Goal: Information Seeking & Learning: Learn about a topic

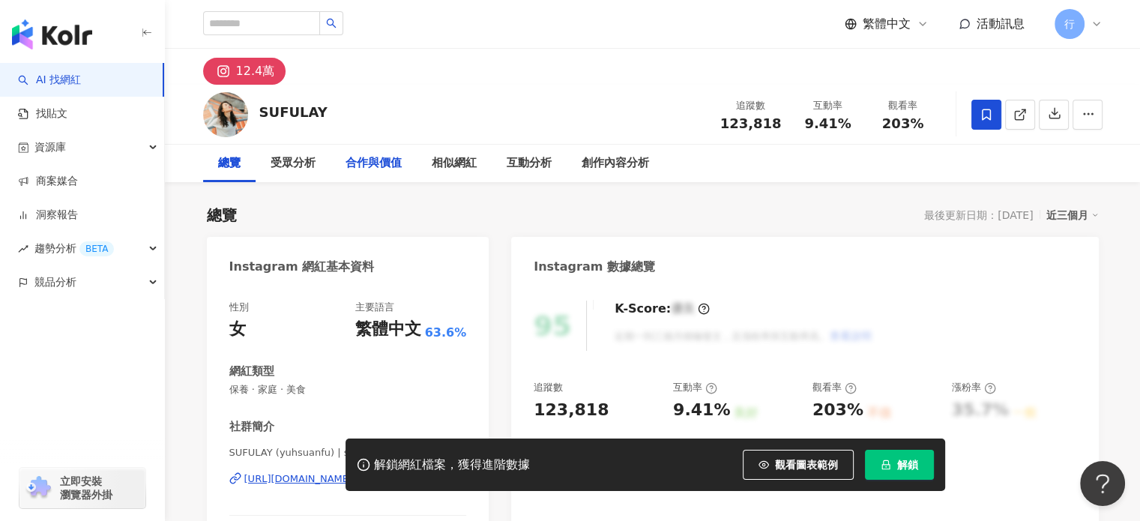
scroll to position [150, 0]
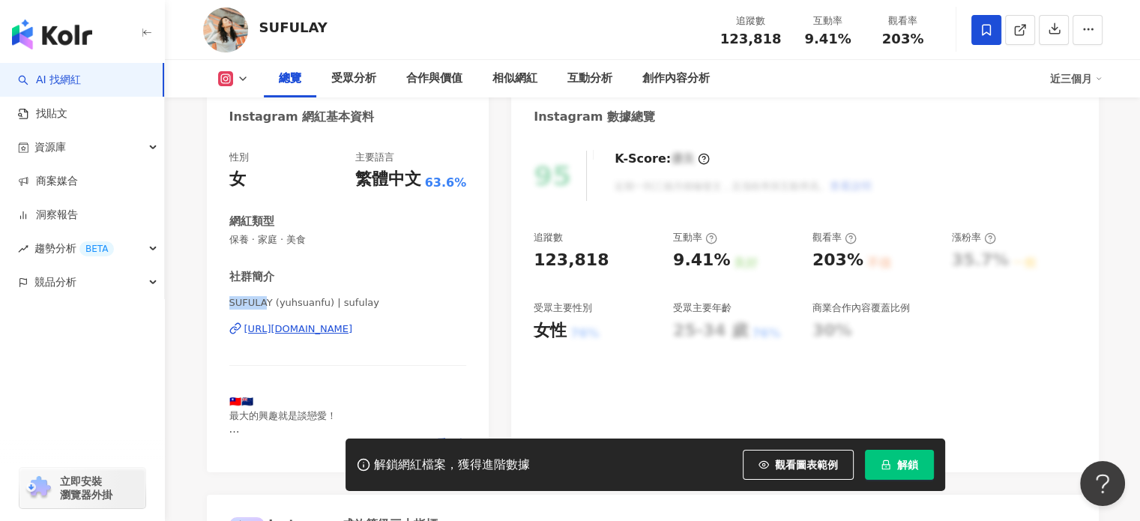
drag, startPoint x: 229, startPoint y: 303, endPoint x: 265, endPoint y: 301, distance: 35.3
click at [265, 300] on span "SUFULAY (yuhsuanfu) | sufulay" at bounding box center [348, 302] width 238 height 13
click at [240, 452] on div "解鎖網紅檔案，獲得進階數據 觀看圖表範例 解鎖" at bounding box center [570, 464] width 1140 height 52
click at [262, 419] on span "🇹🇼🇳🇿 最大的興趣就是談戀愛！ 📧 eloisa263427@gmail.com" at bounding box center [321, 422] width 185 height 52
click at [298, 323] on div "https://www.instagram.com/sufulay/" at bounding box center [298, 328] width 109 height 13
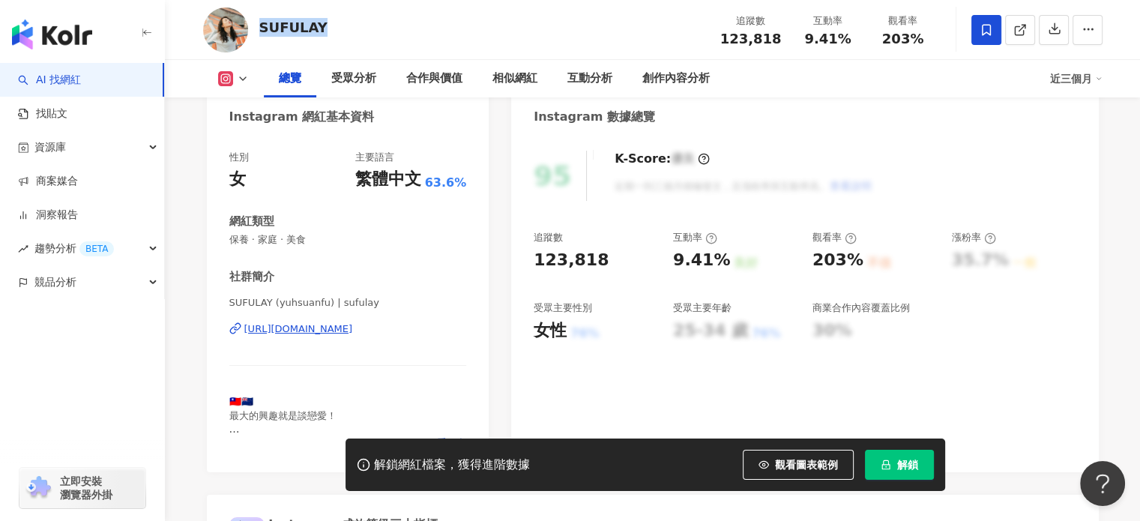
drag, startPoint x: 256, startPoint y: 31, endPoint x: 327, endPoint y: 34, distance: 71.3
click at [327, 34] on div "SUFULAY 追蹤數 123,818 互動率 9.41% 觀看率 203%" at bounding box center [652, 29] width 959 height 59
copy div "SUFULAY"
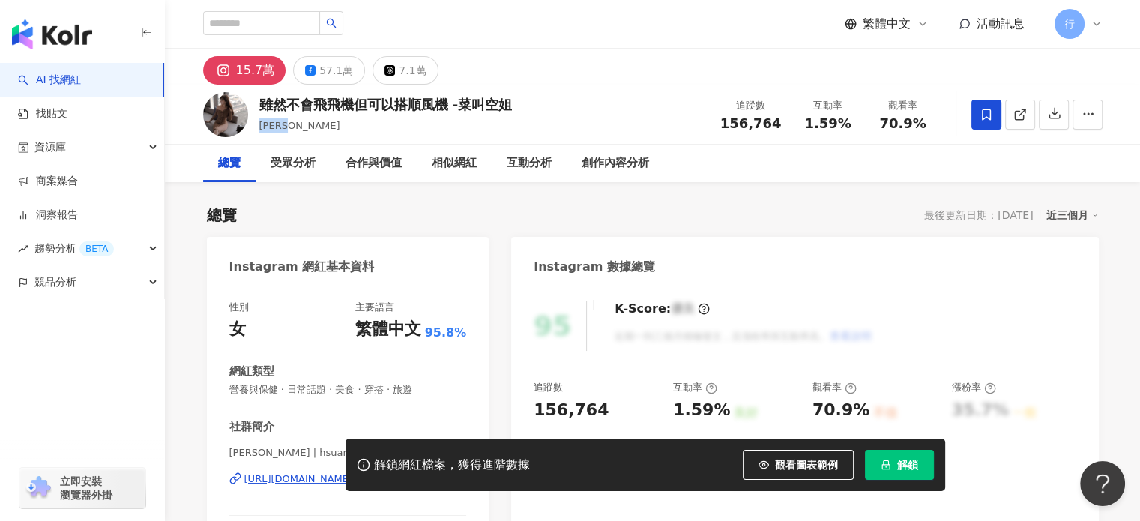
drag, startPoint x: 282, startPoint y: 125, endPoint x: 253, endPoint y: 124, distance: 29.2
click at [253, 124] on div "雖然不會飛飛機但可以搭順風機 -菜叫空姐 Doris Huang 追蹤數 156,764 互動率 1.59% 觀看率 70.9%" at bounding box center [652, 114] width 959 height 59
copy span "Doris"
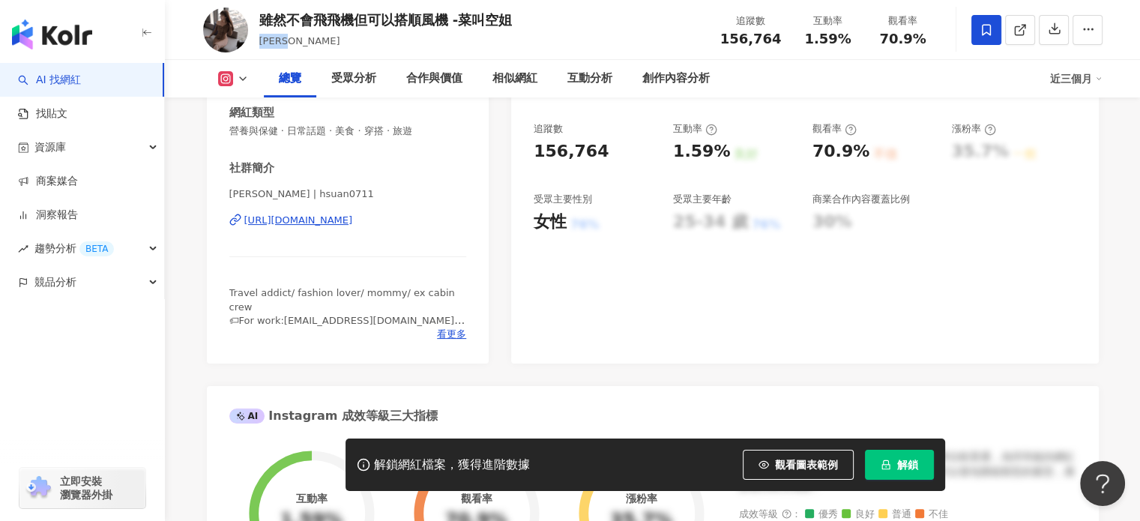
scroll to position [300, 0]
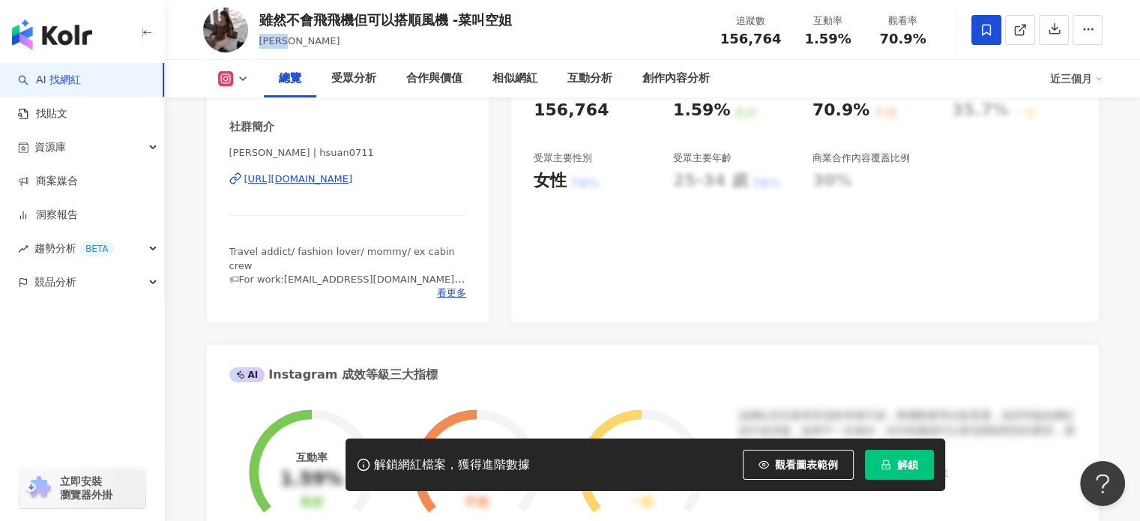
click at [353, 185] on div "https://www.instagram.com/hsuan0711/" at bounding box center [298, 178] width 109 height 13
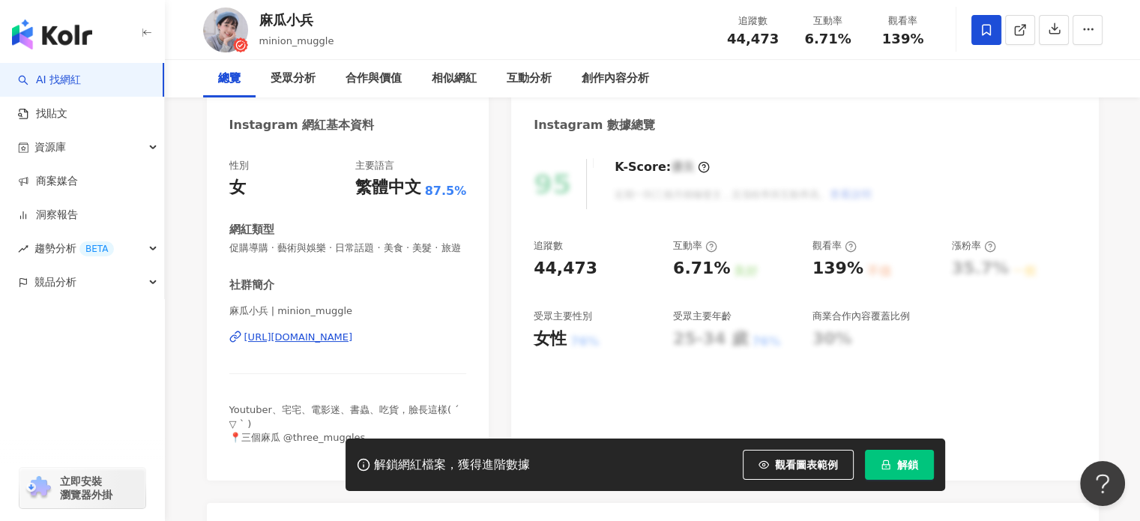
scroll to position [150, 0]
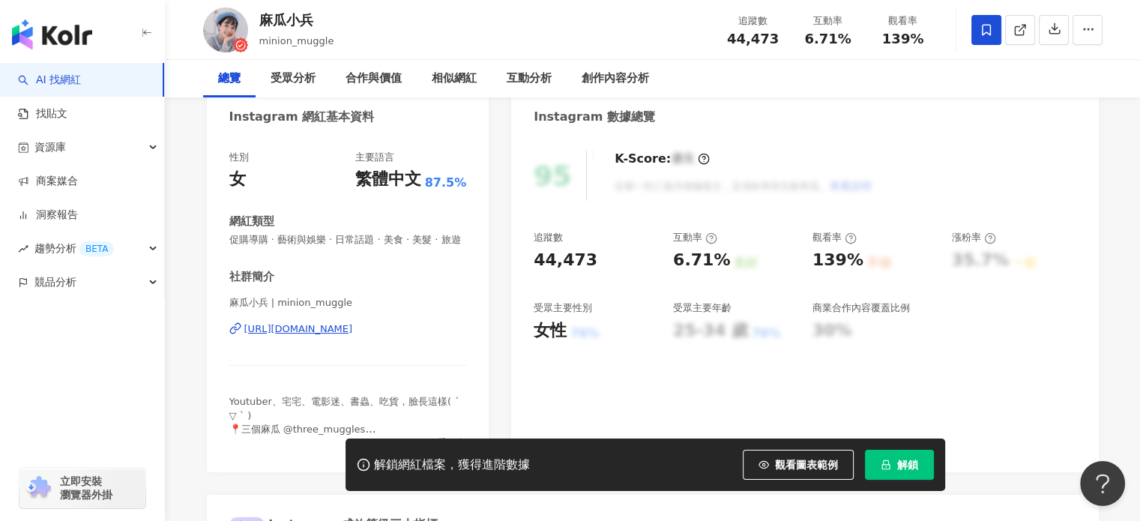
click at [348, 336] on div "https://www.instagram.com/minion_muggle/" at bounding box center [298, 328] width 109 height 13
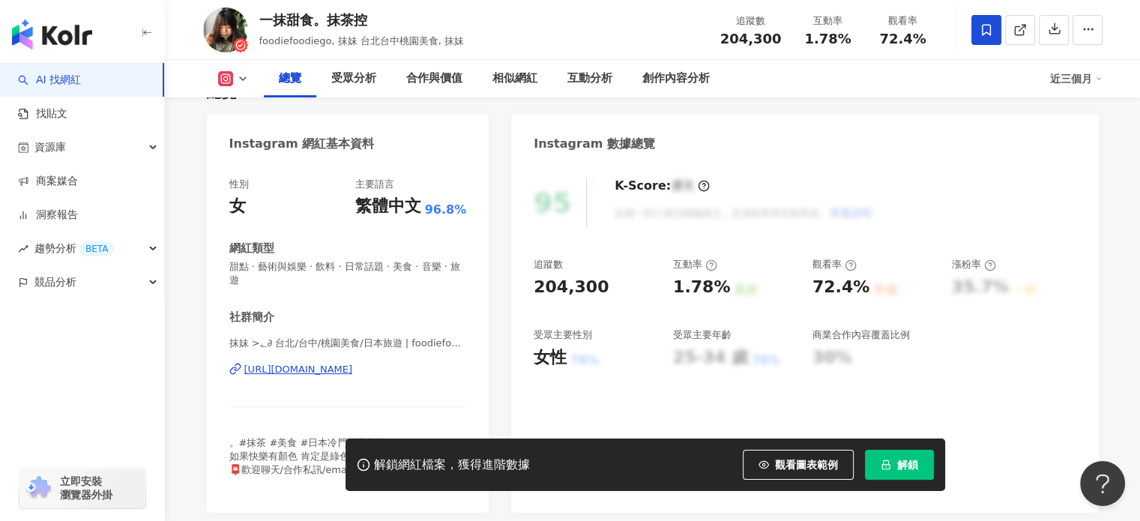
scroll to position [150, 0]
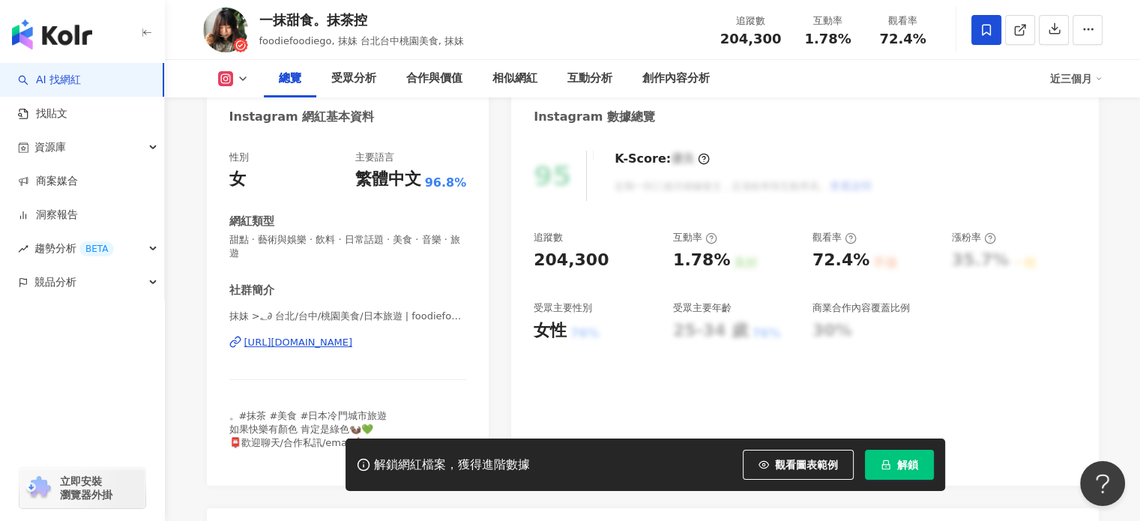
click at [315, 341] on div "[URL][DOMAIN_NAME]" at bounding box center [298, 342] width 109 height 13
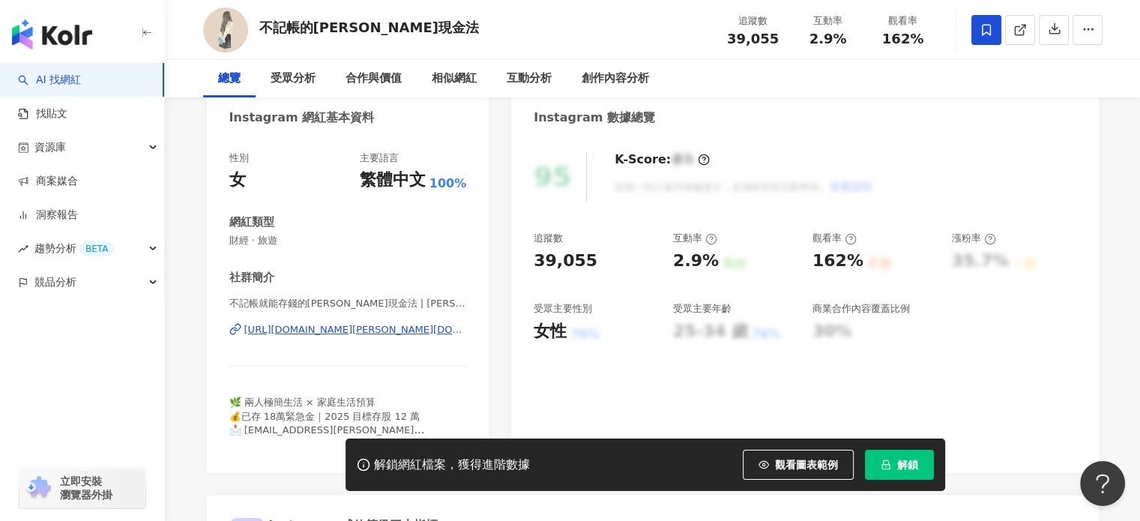
click at [366, 321] on div "不記帳就能存錢的安妮現金法 | annie.saving https://www.instagram.com/annie.saving/" at bounding box center [348, 341] width 238 height 88
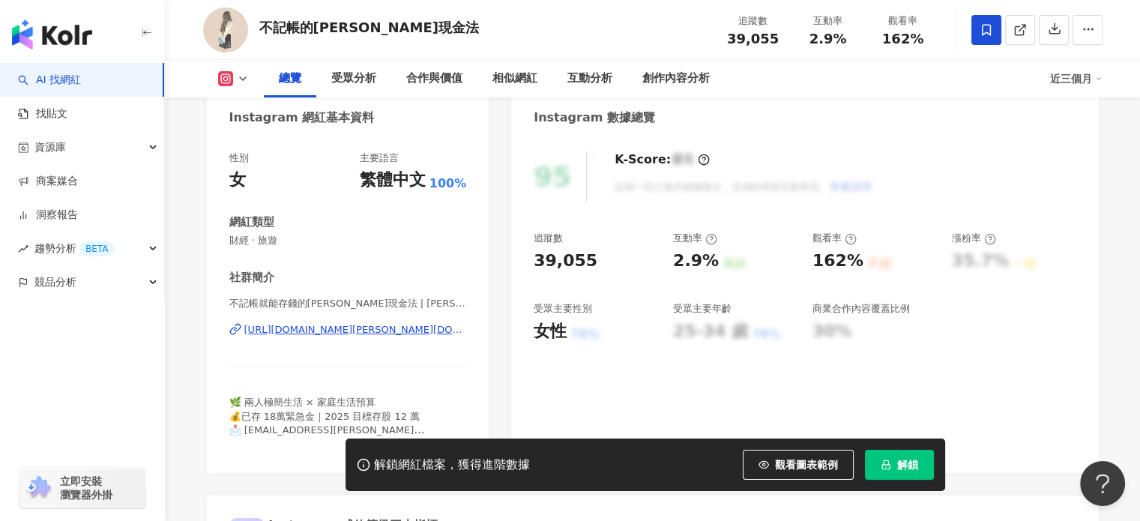
scroll to position [150, 0]
click at [366, 323] on div "https://www.instagram.com/annie.saving/" at bounding box center [355, 328] width 223 height 13
